Goal: Transaction & Acquisition: Purchase product/service

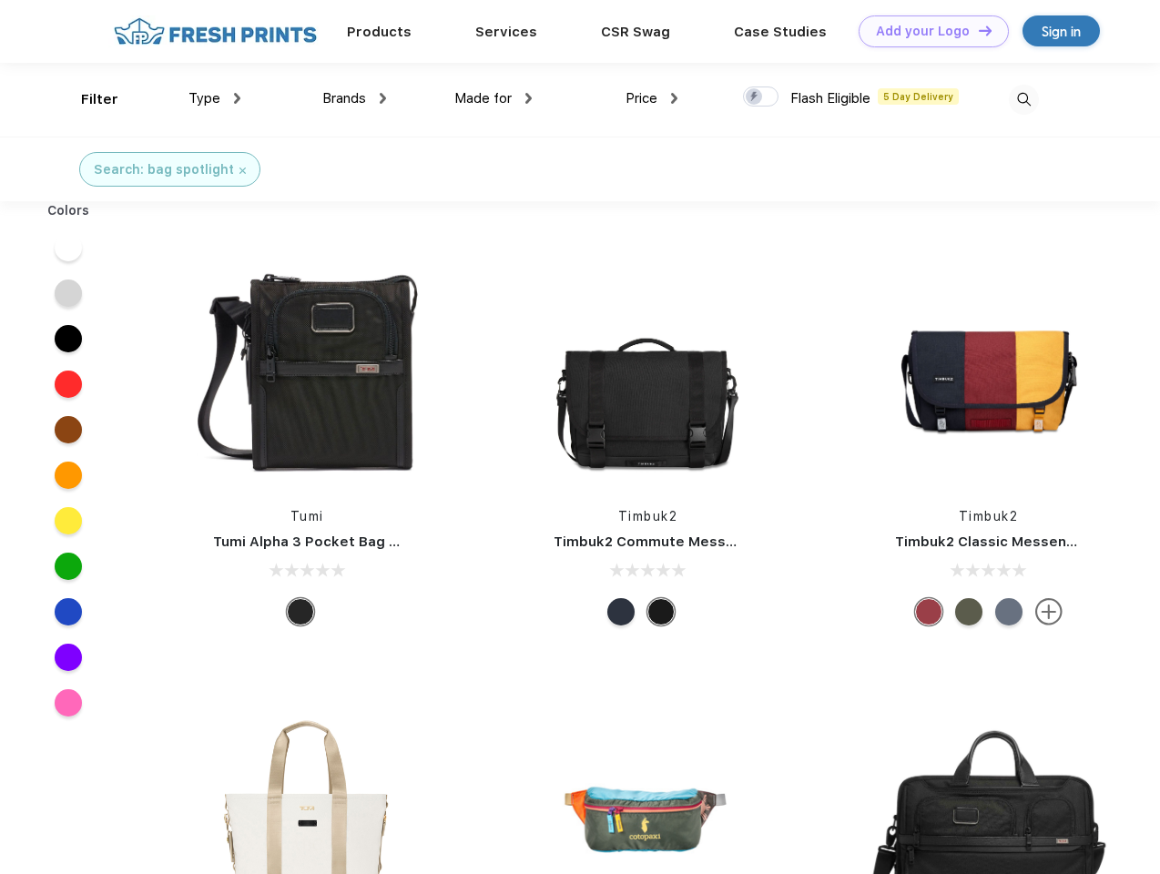
click at [927, 31] on link "Add your Logo Design Tool" at bounding box center [934, 31] width 150 height 32
click at [0, 0] on div "Design Tool" at bounding box center [0, 0] width 0 height 0
click at [977, 30] on link "Add your Logo Design Tool" at bounding box center [934, 31] width 150 height 32
click at [87, 99] on div "Filter" at bounding box center [99, 99] width 37 height 21
click at [215, 98] on span "Type" at bounding box center [204, 98] width 32 height 16
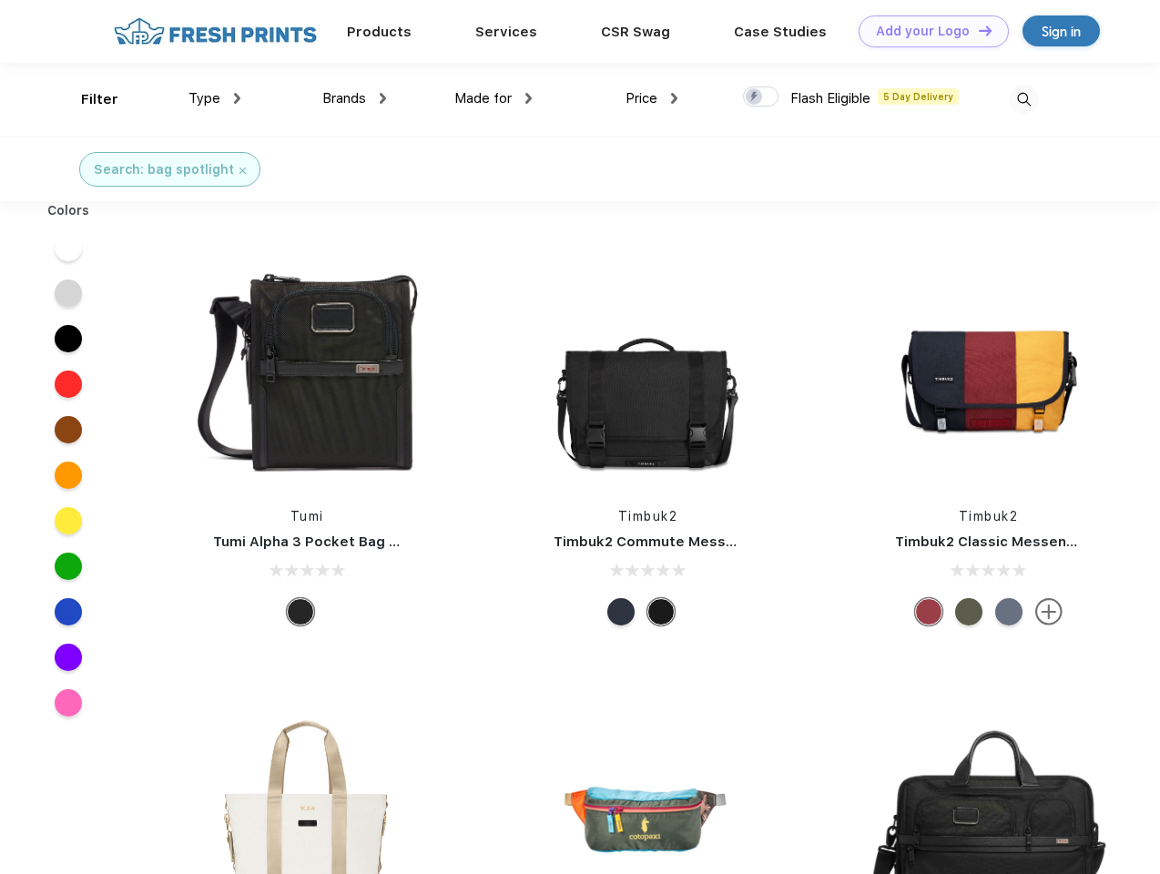
click at [354, 98] on span "Brands" at bounding box center [344, 98] width 44 height 16
click at [494, 98] on span "Made for" at bounding box center [482, 98] width 57 height 16
click at [652, 98] on span "Price" at bounding box center [642, 98] width 32 height 16
click at [761, 97] on div at bounding box center [761, 97] width 36 height 20
click at [755, 97] on input "checkbox" at bounding box center [749, 92] width 12 height 12
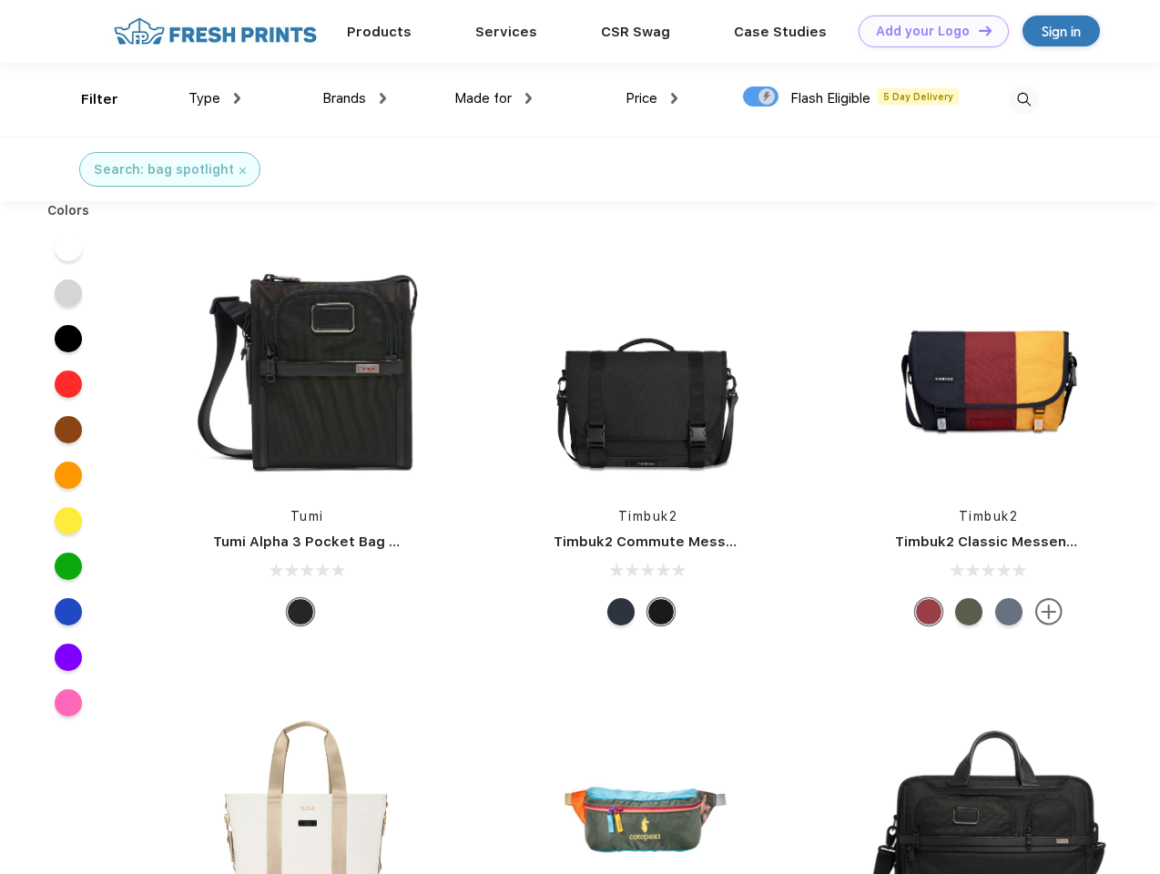
click at [1023, 99] on img at bounding box center [1024, 100] width 30 height 30
